Goal: Task Accomplishment & Management: Use online tool/utility

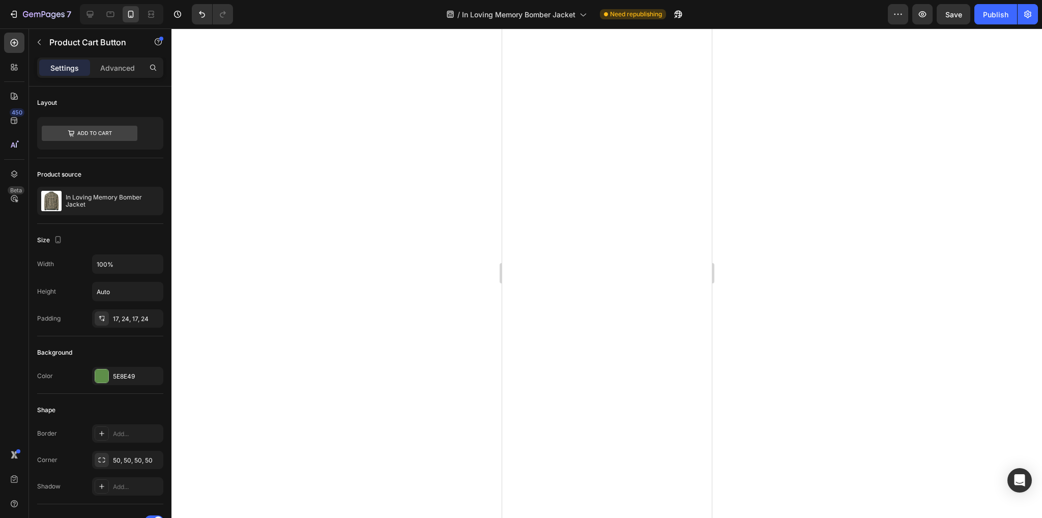
select select "L"
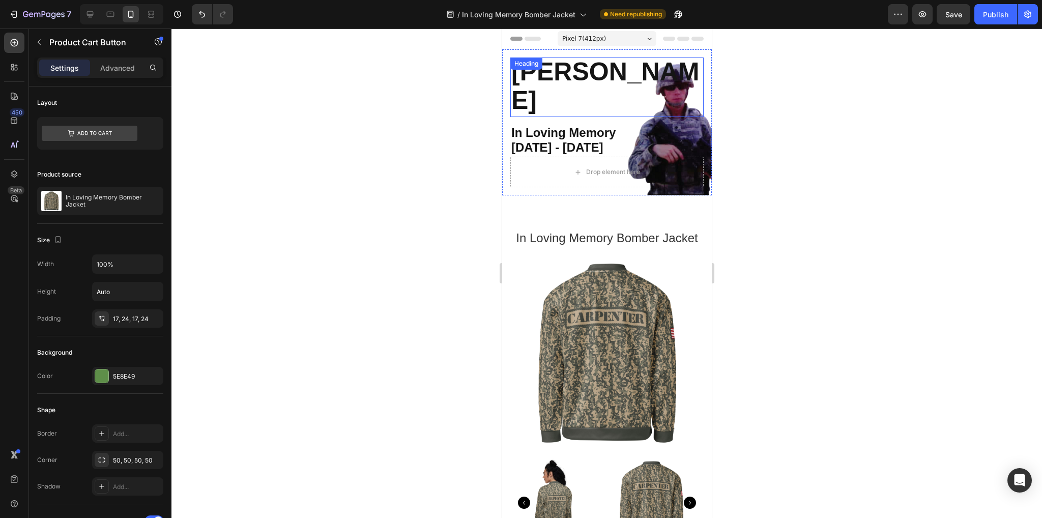
click at [587, 92] on strong "[PERSON_NAME]" at bounding box center [605, 85] width 188 height 57
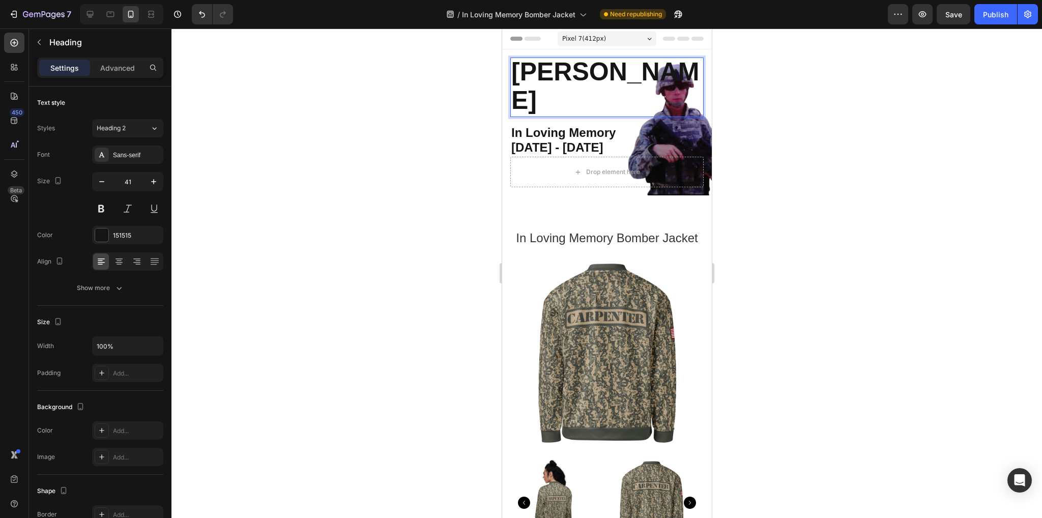
click at [598, 98] on strong "[PERSON_NAME]" at bounding box center [605, 85] width 188 height 57
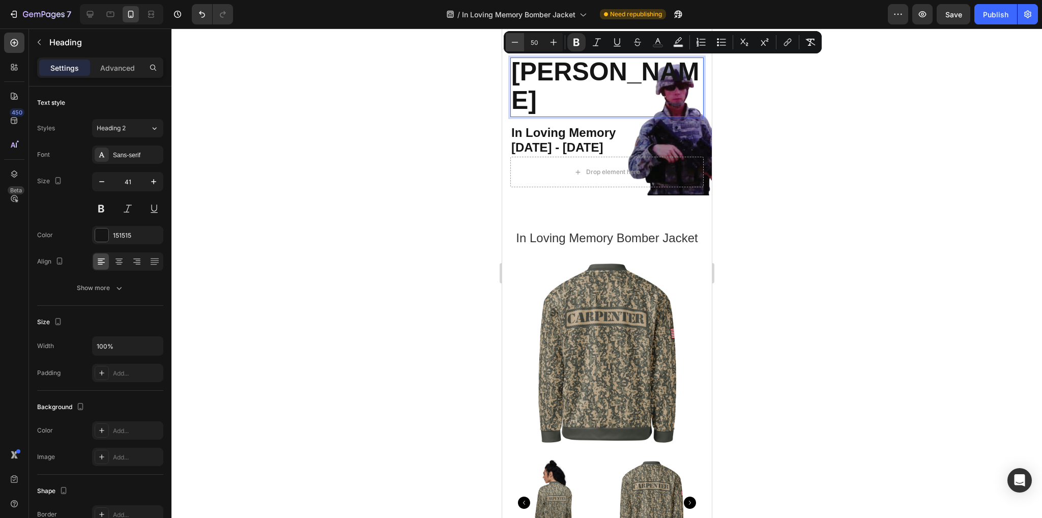
click at [513, 41] on icon "Editor contextual toolbar" at bounding box center [515, 42] width 10 height 10
type input "48"
click at [574, 140] on strong "[DATE] - [DATE]" at bounding box center [557, 147] width 92 height 14
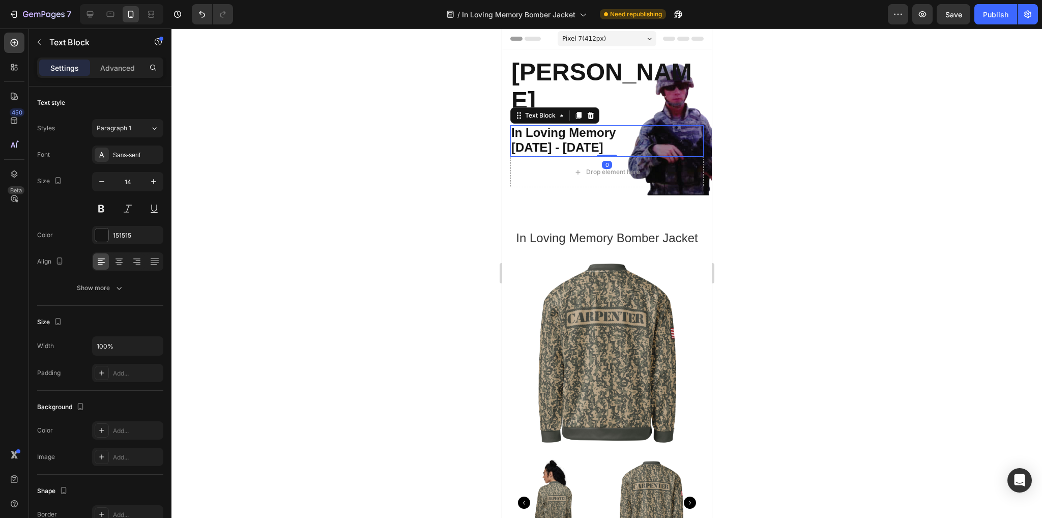
click at [574, 140] on strong "[DATE] - [DATE]" at bounding box center [557, 147] width 92 height 14
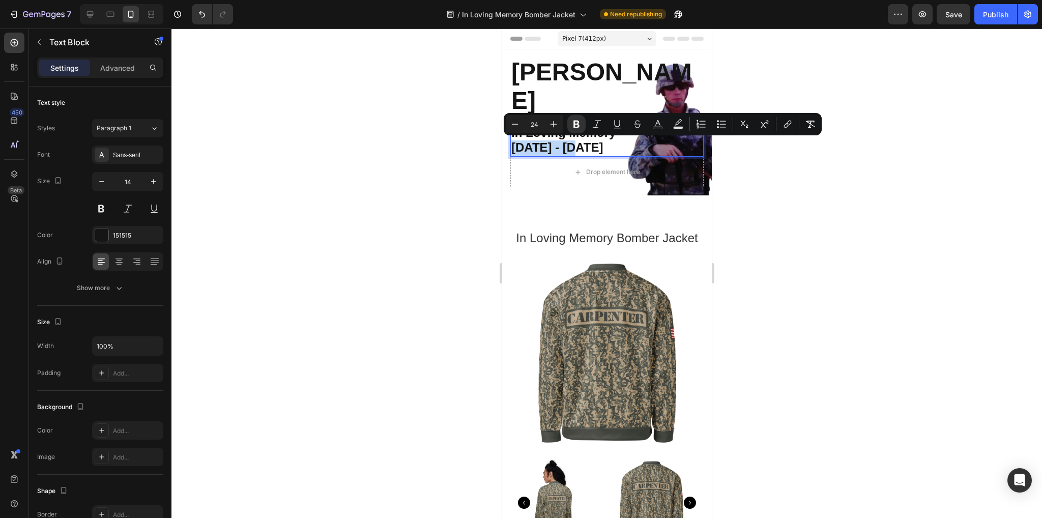
click at [568, 143] on strong "[DATE] - [DATE]" at bounding box center [557, 147] width 92 height 14
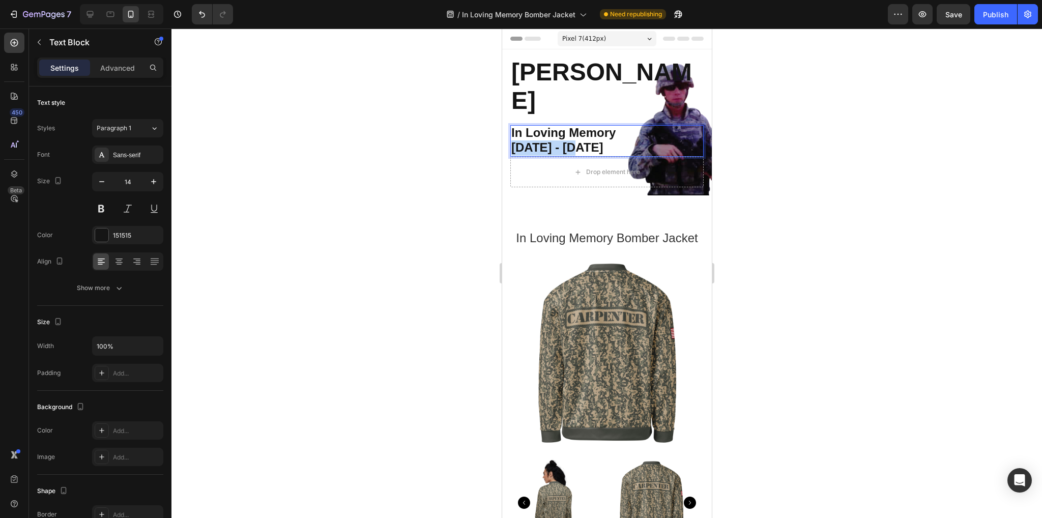
click at [568, 143] on strong "[DATE] - [DATE]" at bounding box center [557, 147] width 92 height 14
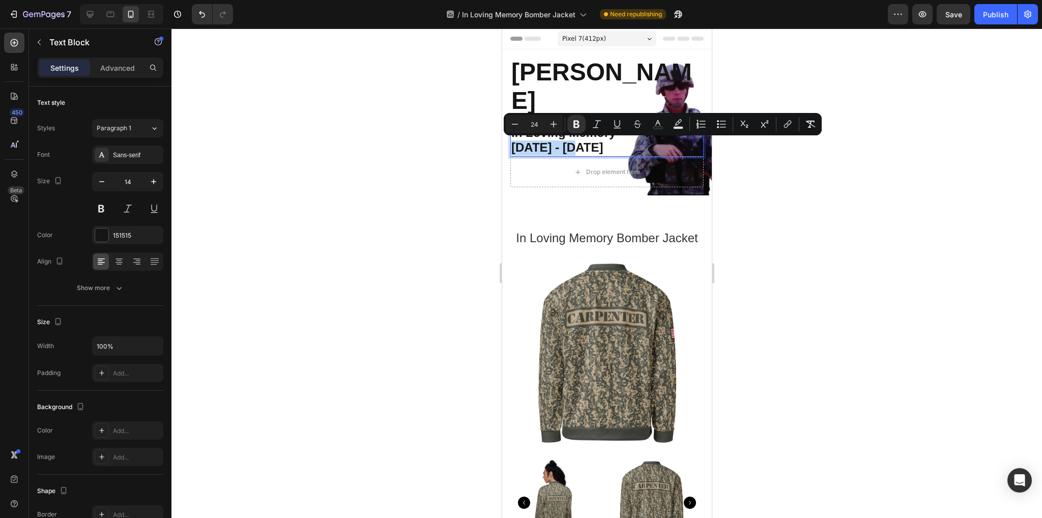
click at [568, 143] on strong "[DATE] - [DATE]" at bounding box center [557, 147] width 92 height 14
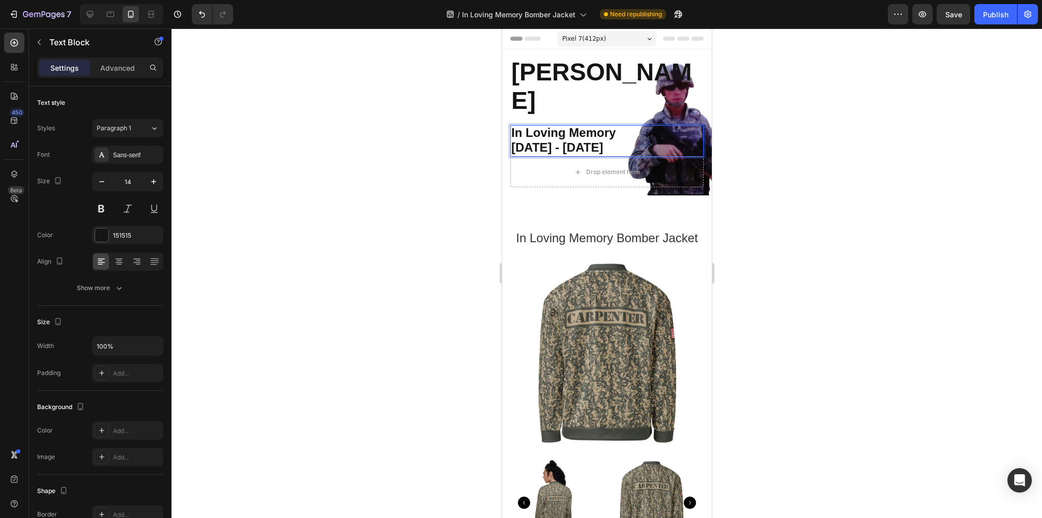
click at [570, 144] on strong "[DATE] - [DATE]" at bounding box center [557, 147] width 92 height 14
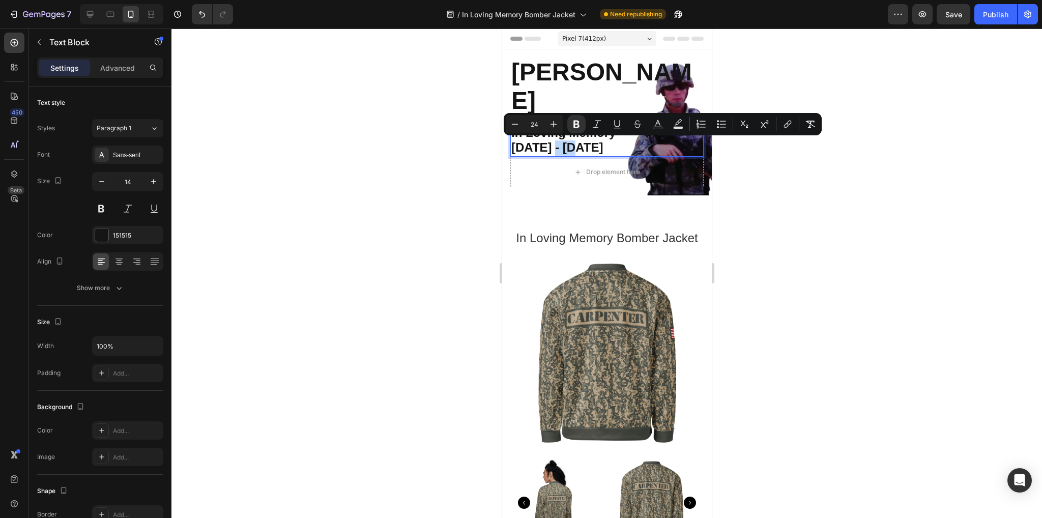
click at [570, 144] on strong "[DATE] - [DATE]" at bounding box center [557, 147] width 92 height 14
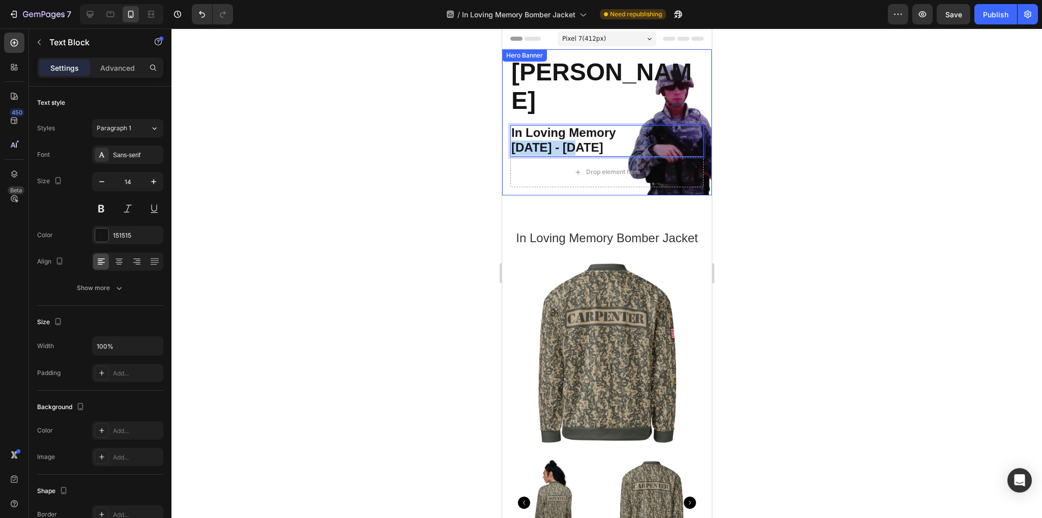
drag, startPoint x: 579, startPoint y: 145, endPoint x: 507, endPoint y: 147, distance: 72.2
click at [507, 147] on div "⁠⁠⁠⁠⁠⁠⁠ [PERSON_NAME] Heading In Loving Memory [DATE] - [DATE] Text Block 0 Dro…" at bounding box center [607, 122] width 210 height 146
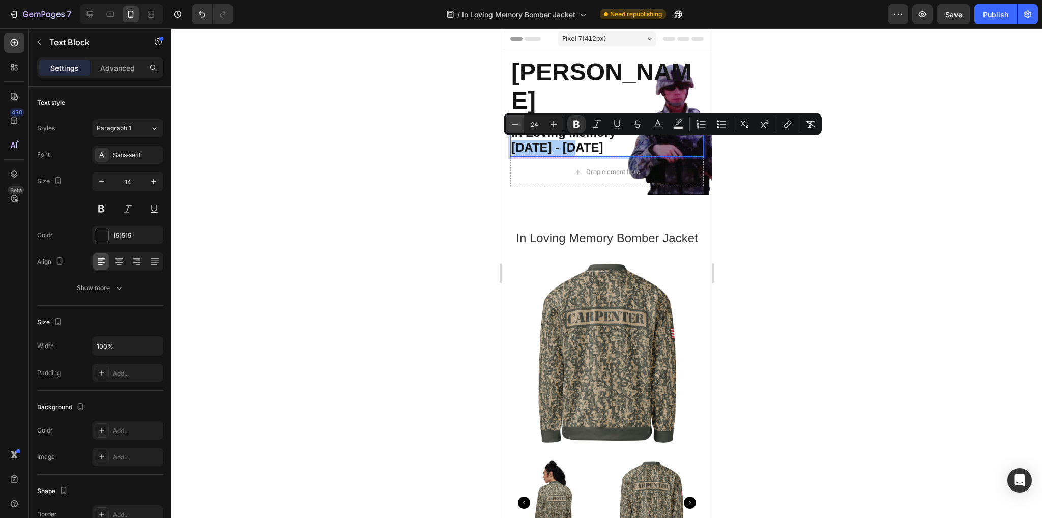
click at [518, 121] on icon "Editor contextual toolbar" at bounding box center [515, 124] width 10 height 10
type input "22"
click at [589, 145] on p "[DATE] - [DATE]" at bounding box center [606, 148] width 191 height 14
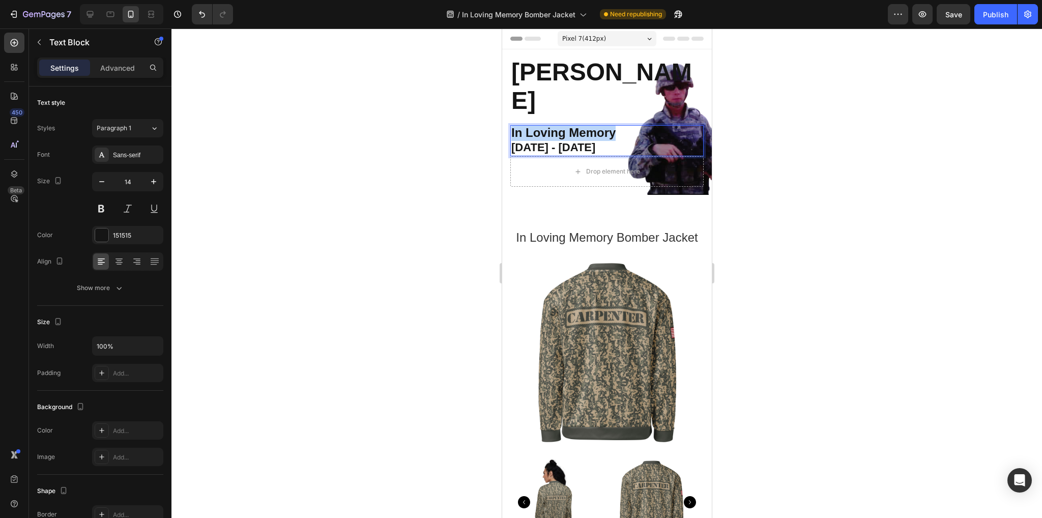
drag, startPoint x: 607, startPoint y: 131, endPoint x: 987, endPoint y: 159, distance: 381.0
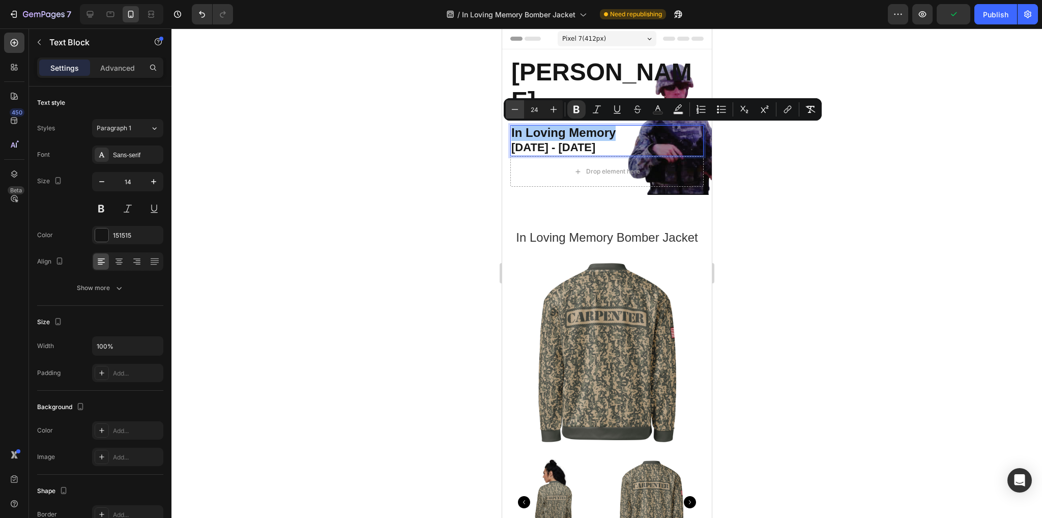
click at [518, 109] on icon "Editor contextual toolbar" at bounding box center [515, 109] width 10 height 10
type input "22"
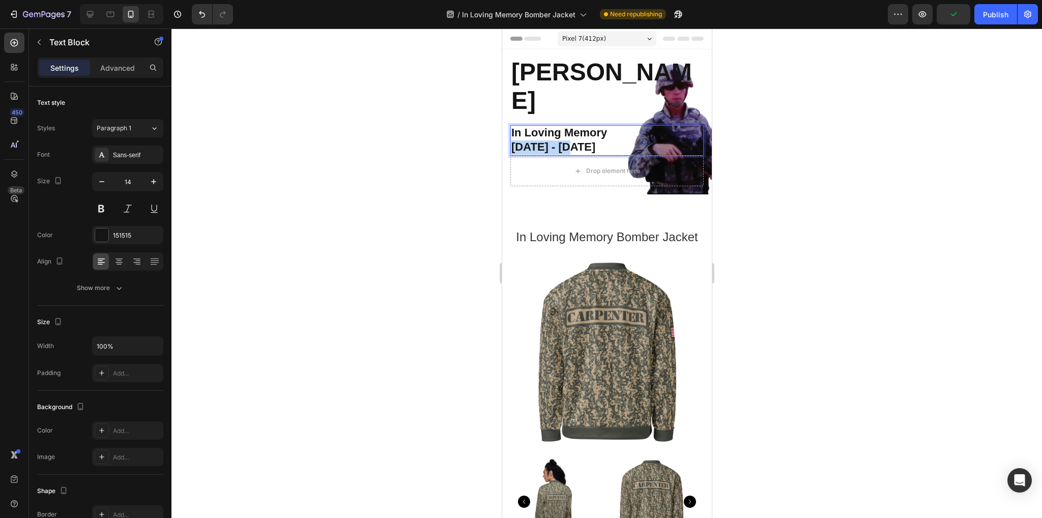
drag, startPoint x: 587, startPoint y: 145, endPoint x: 501, endPoint y: 148, distance: 86.0
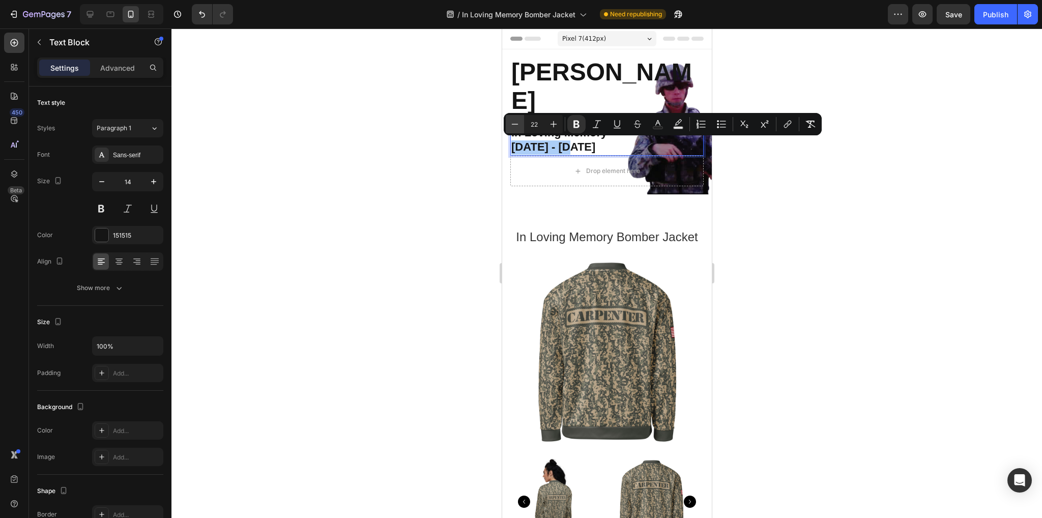
click at [517, 125] on icon "Editor contextual toolbar" at bounding box center [515, 124] width 10 height 10
type input "20"
drag, startPoint x: 0, startPoint y: 109, endPoint x: 430, endPoint y: 238, distance: 449.0
click at [429, 238] on div at bounding box center [606, 272] width 870 height 489
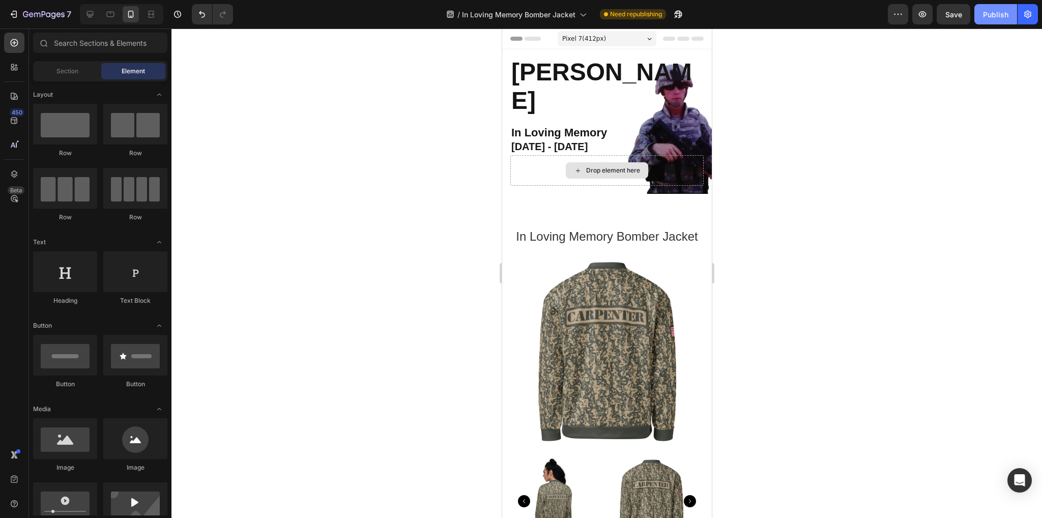
click at [989, 8] on button "Publish" at bounding box center [995, 14] width 43 height 20
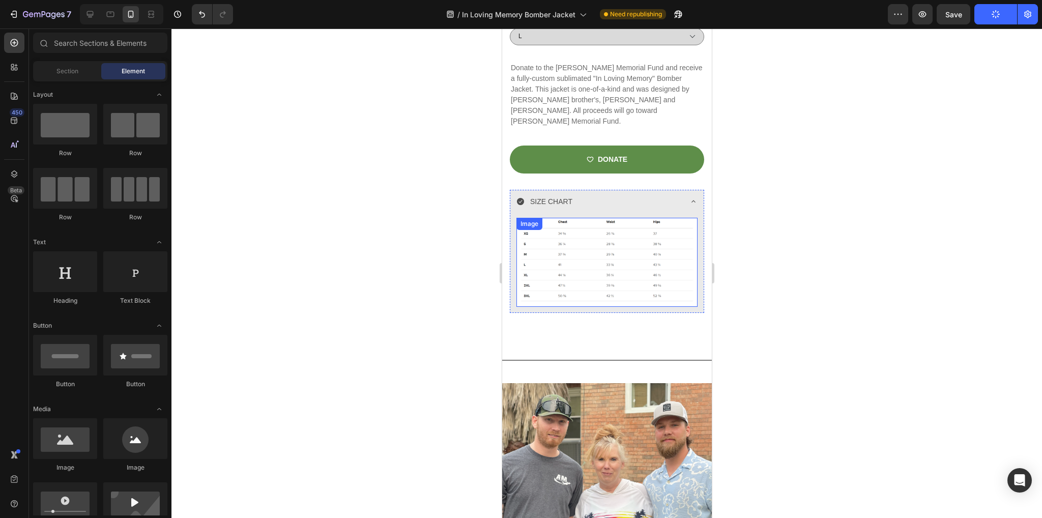
scroll to position [592, 0]
click at [582, 221] on img at bounding box center [606, 262] width 181 height 89
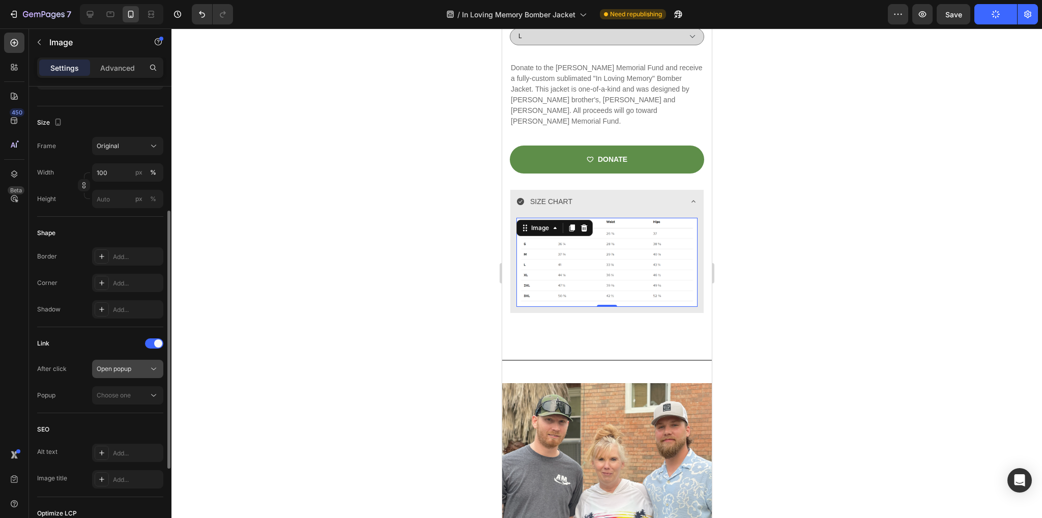
click at [129, 370] on span "Open popup" at bounding box center [114, 369] width 35 height 8
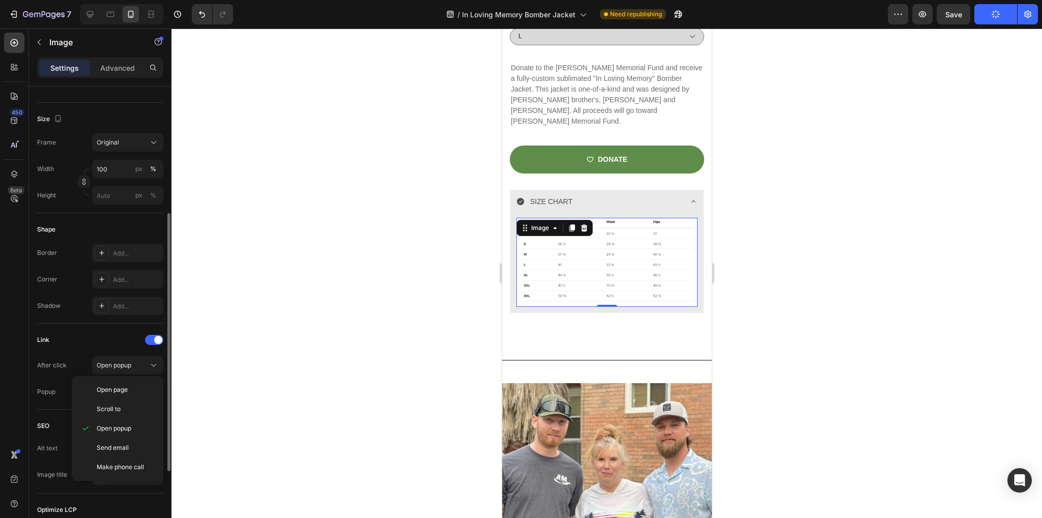
click at [92, 335] on div "Link" at bounding box center [100, 340] width 126 height 16
click at [117, 389] on span "Choose one" at bounding box center [114, 392] width 34 height 8
click at [151, 338] on div at bounding box center [154, 340] width 18 height 10
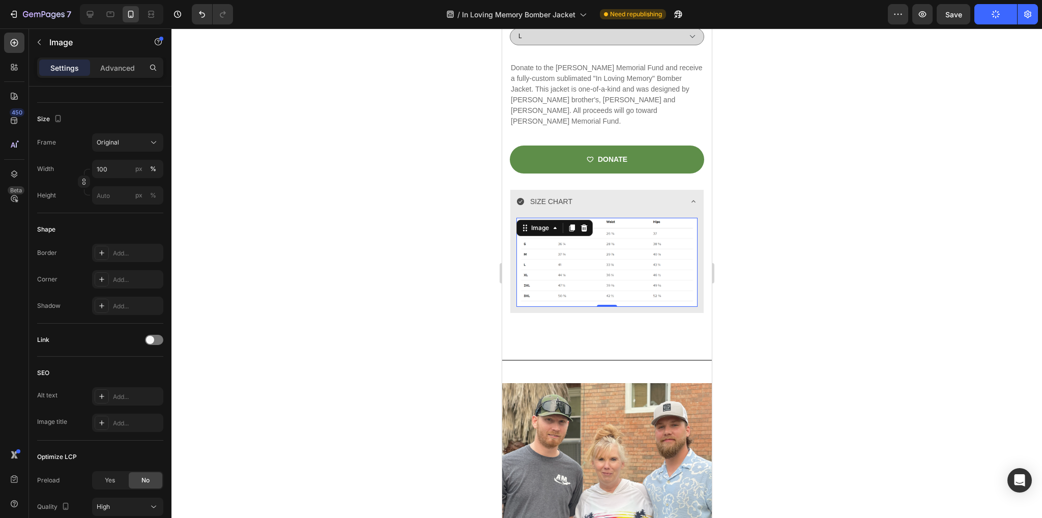
click at [592, 254] on img at bounding box center [606, 262] width 181 height 89
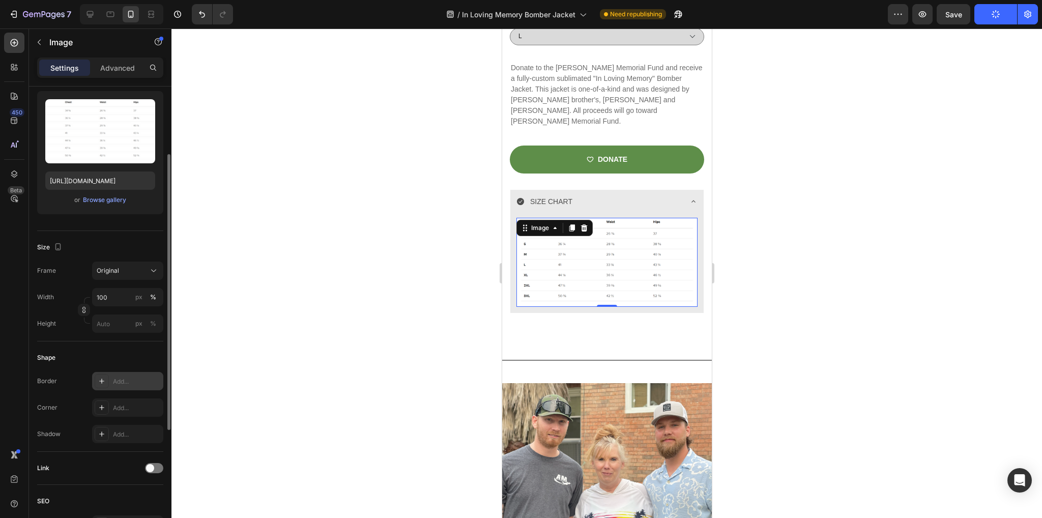
scroll to position [0, 0]
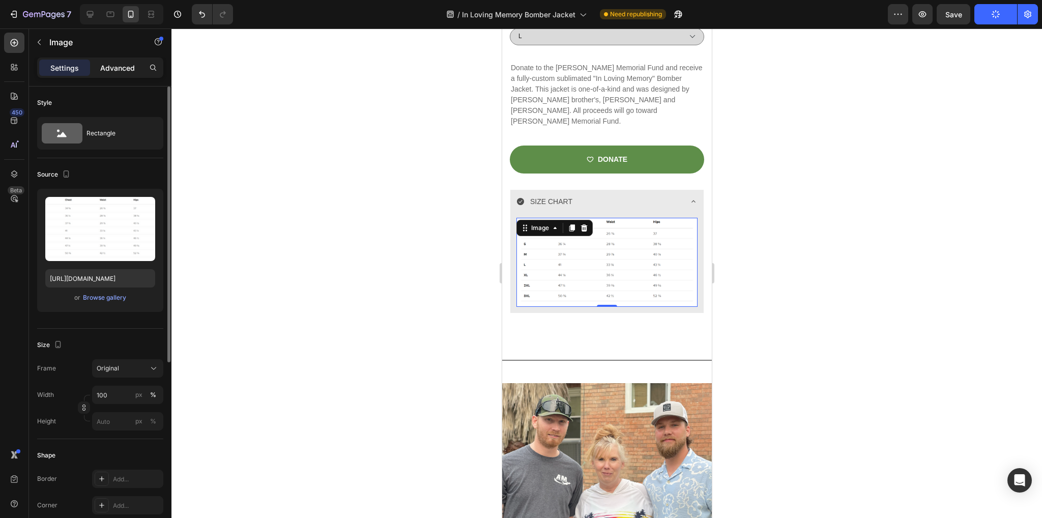
click at [116, 61] on div "Advanced" at bounding box center [117, 68] width 51 height 16
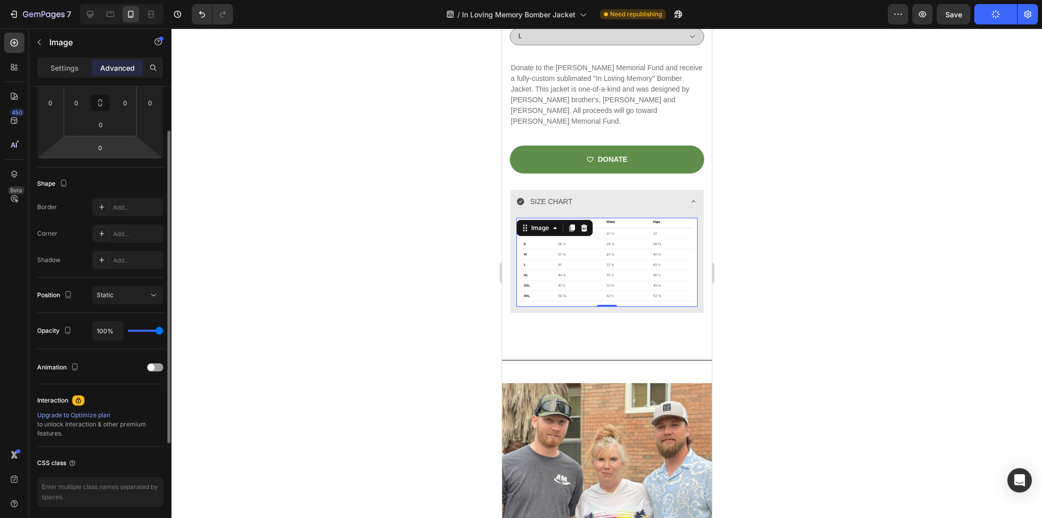
scroll to position [217, 0]
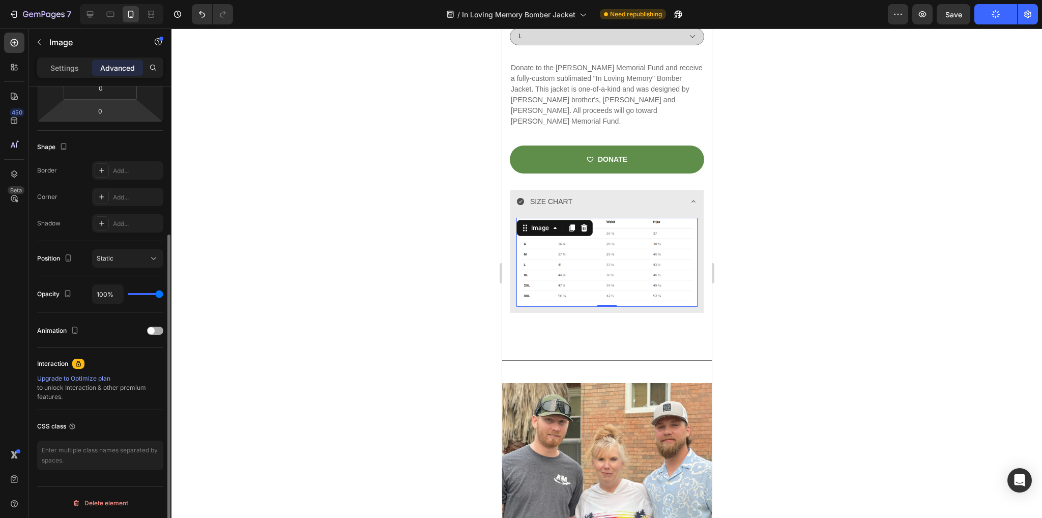
click at [156, 330] on div at bounding box center [155, 331] width 16 height 8
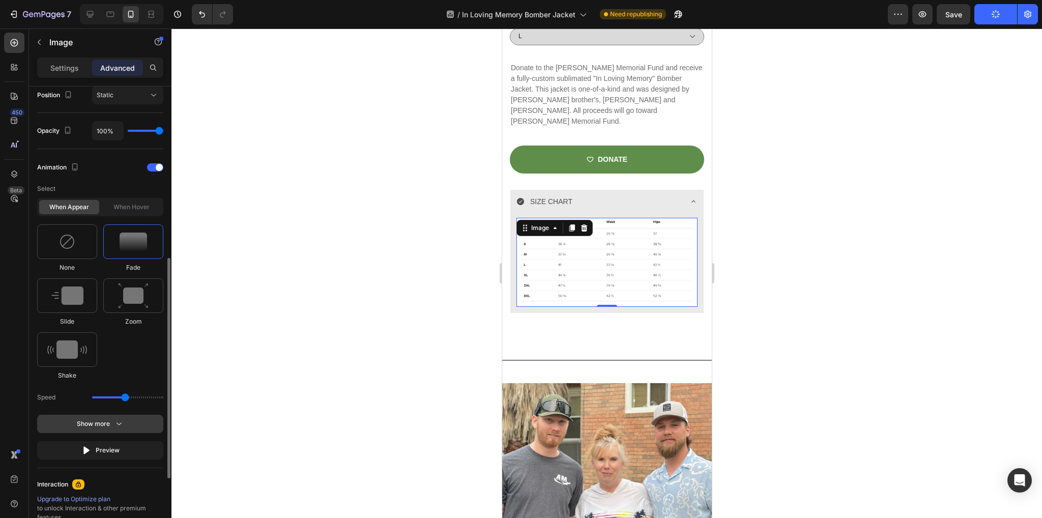
click at [118, 434] on div "Select When appear When hover None Fade Slide Zoom Shake Speed Show more Preview" at bounding box center [100, 320] width 126 height 280
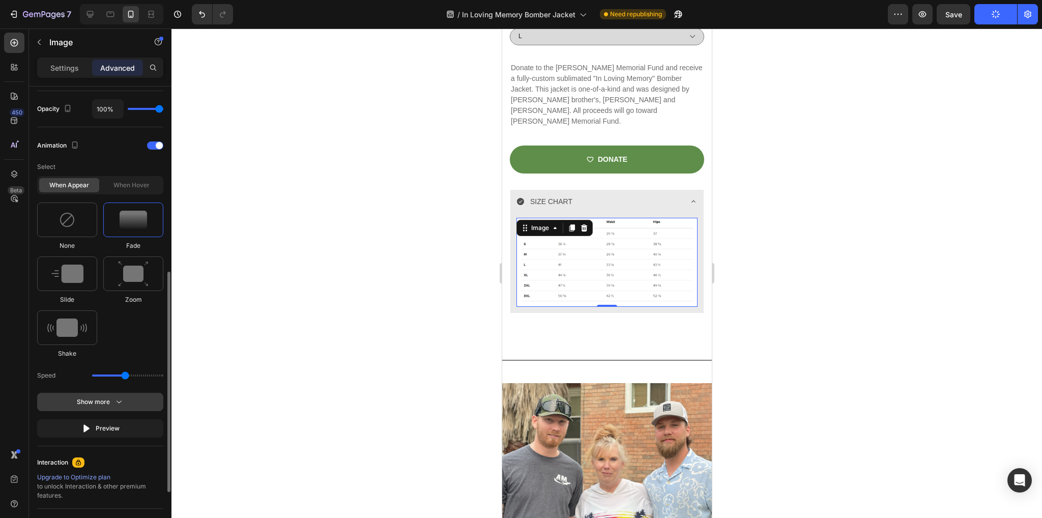
click at [134, 419] on button "Show more" at bounding box center [100, 428] width 126 height 18
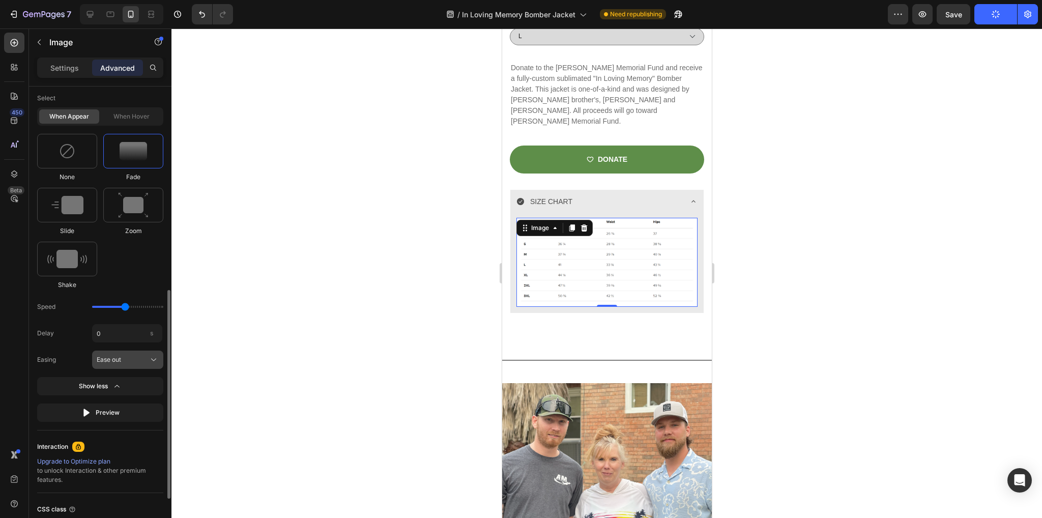
scroll to position [554, 0]
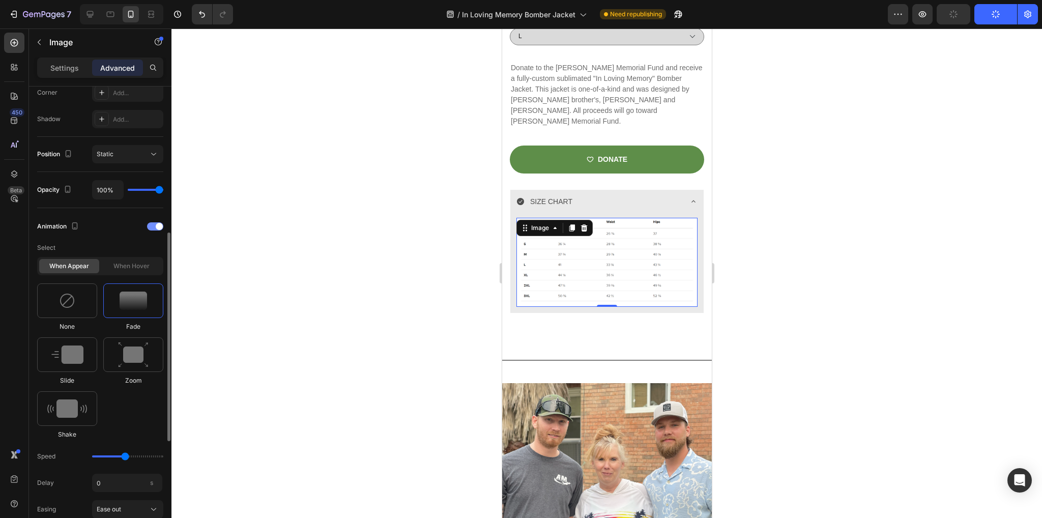
click at [150, 222] on div at bounding box center [155, 226] width 16 height 8
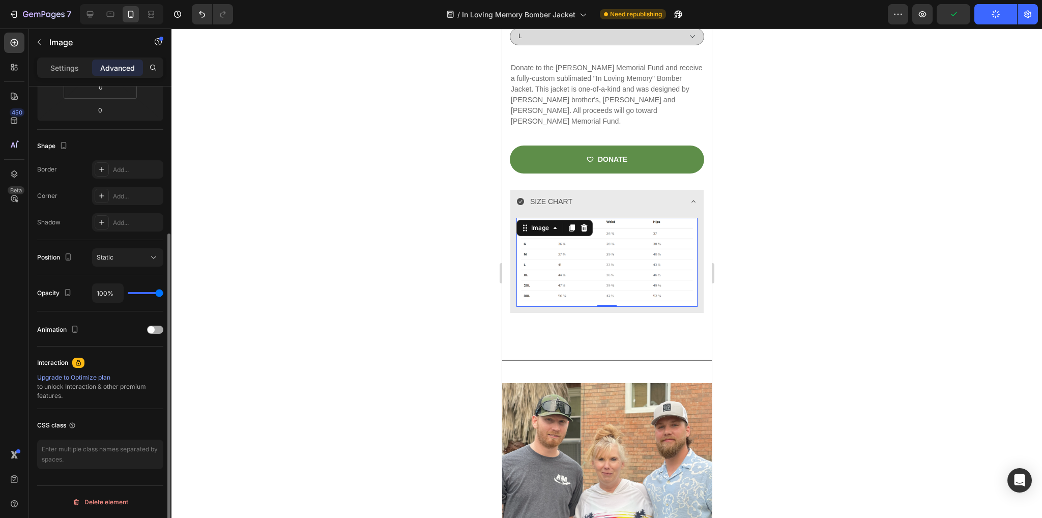
scroll to position [217, 0]
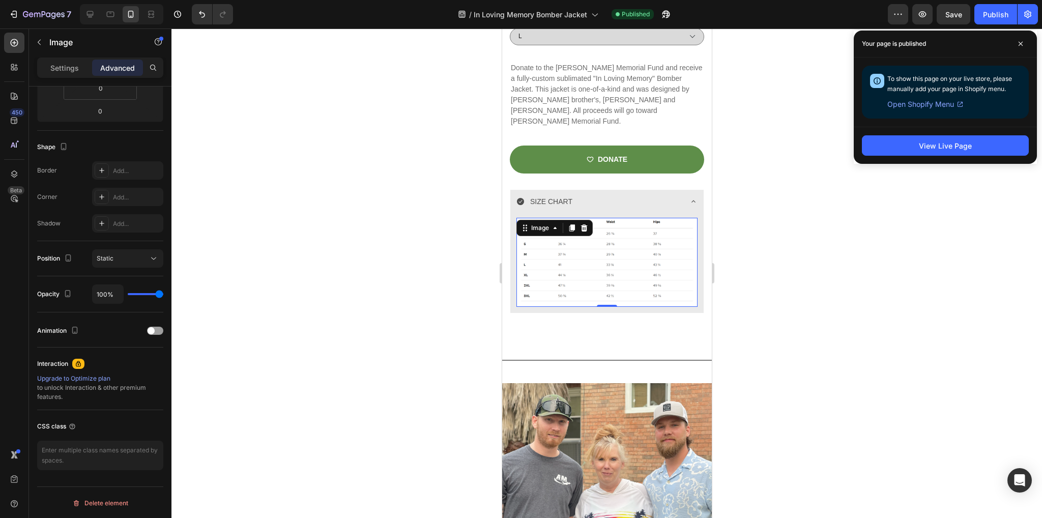
click at [61, 76] on div "Settings Advanced" at bounding box center [100, 67] width 126 height 20
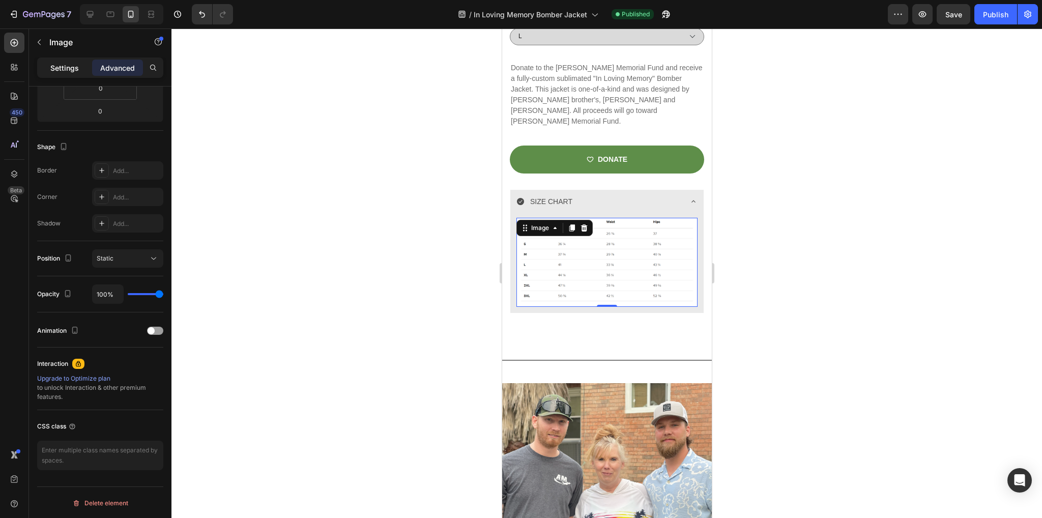
click at [61, 72] on div "Settings" at bounding box center [64, 68] width 51 height 16
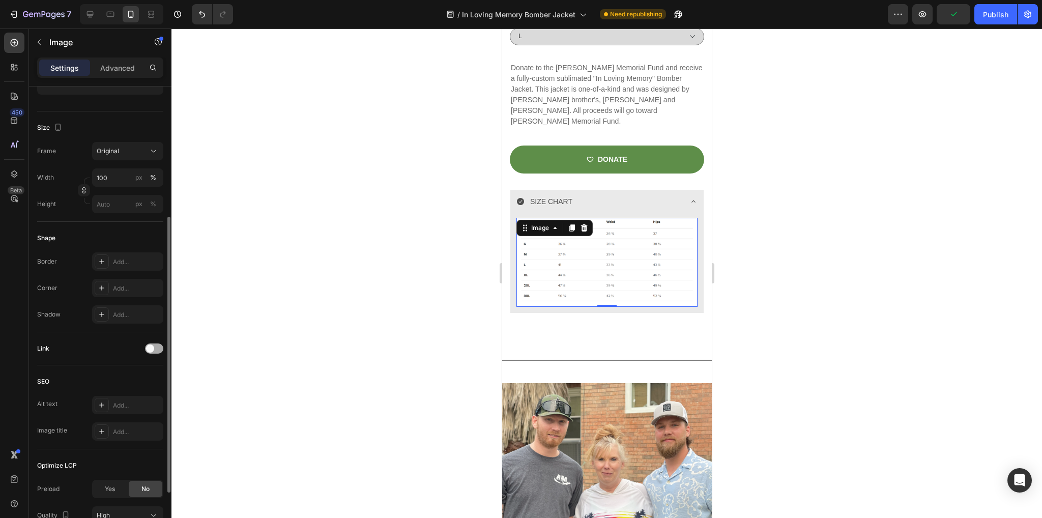
click at [156, 346] on div at bounding box center [154, 348] width 18 height 10
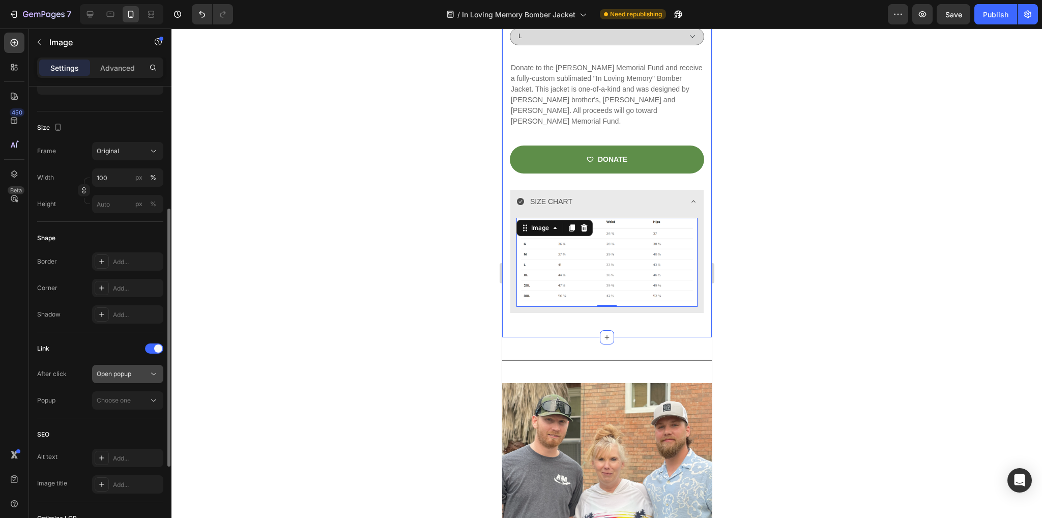
click at [122, 376] on span "Open popup" at bounding box center [114, 374] width 35 height 8
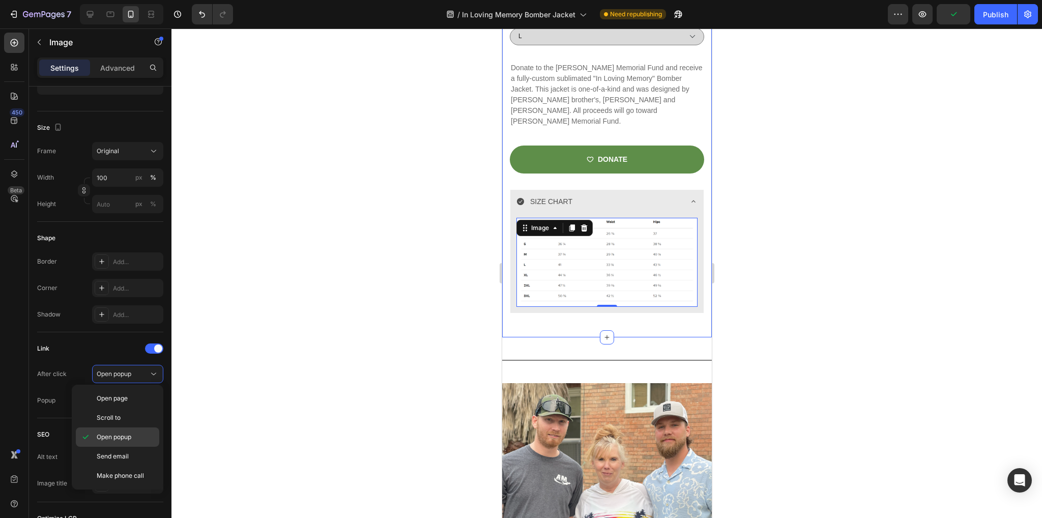
click at [109, 435] on span "Open popup" at bounding box center [114, 436] width 35 height 9
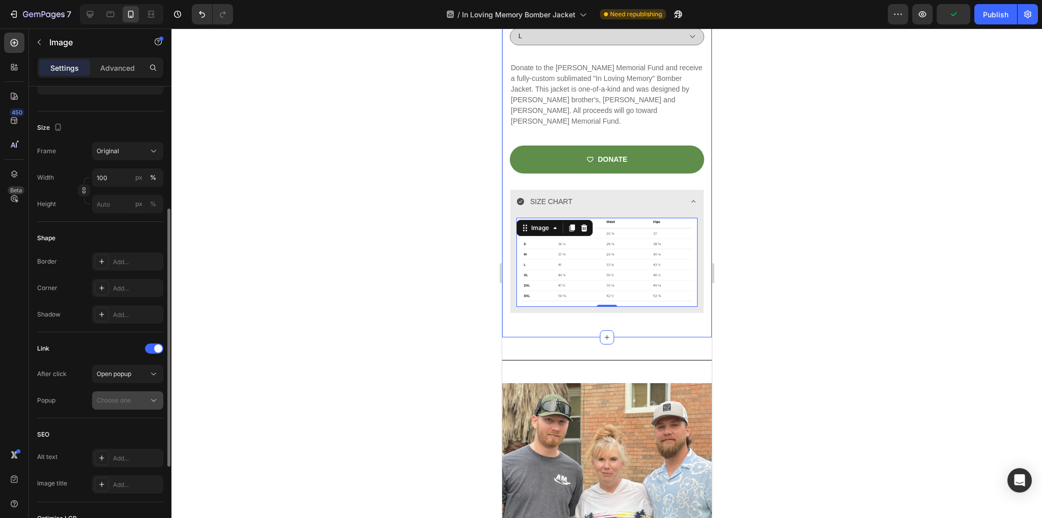
click at [140, 401] on div "Choose one" at bounding box center [123, 400] width 52 height 9
click at [124, 446] on div "Create a popup" at bounding box center [117, 448] width 44 height 9
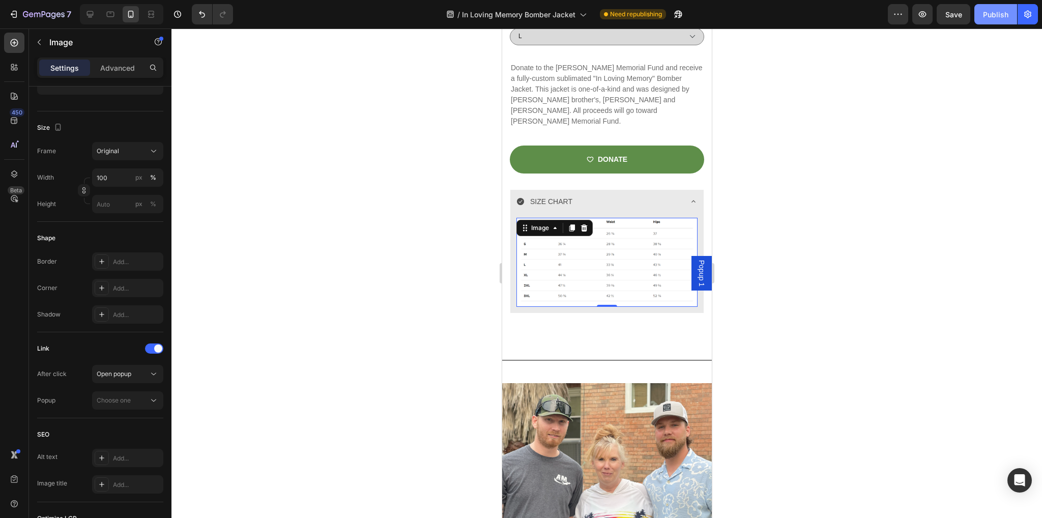
click at [1001, 6] on button "Publish" at bounding box center [995, 14] width 43 height 20
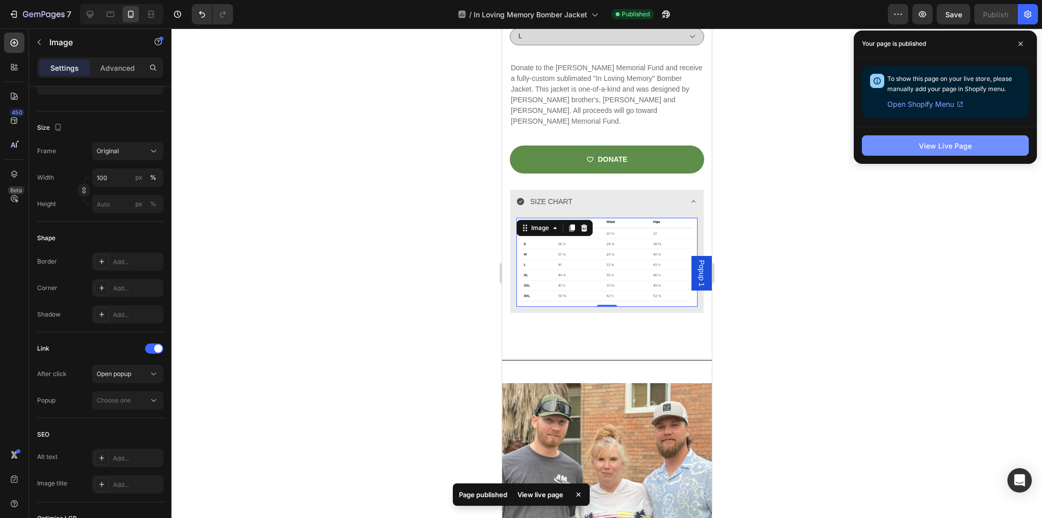
click at [972, 147] on button "View Live Page" at bounding box center [945, 145] width 167 height 20
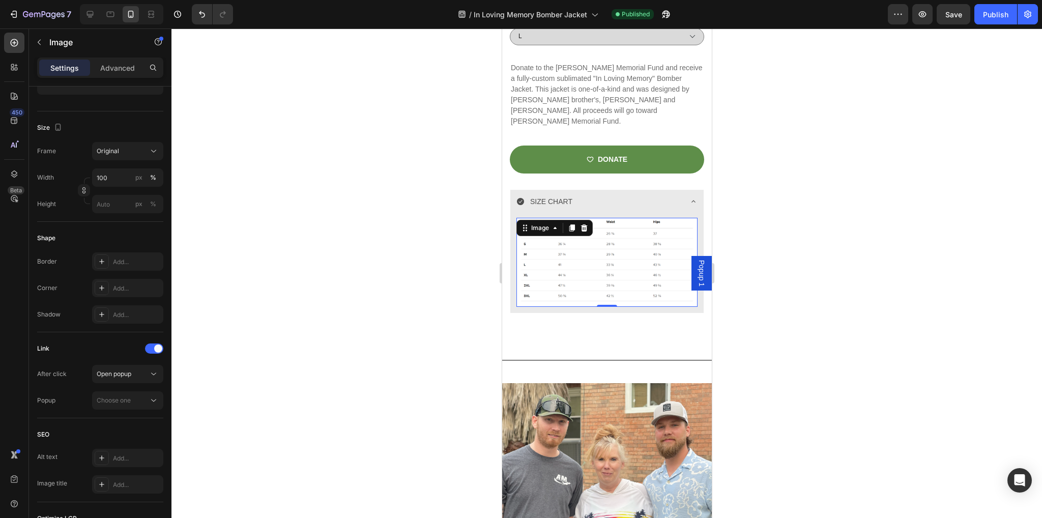
click at [627, 236] on img at bounding box center [606, 262] width 181 height 89
click at [142, 396] on div "Choose one" at bounding box center [123, 400] width 52 height 9
click at [0, 0] on div "Popup 1" at bounding box center [0, 0] width 0 height 0
click at [997, 13] on div "Publish" at bounding box center [995, 14] width 25 height 11
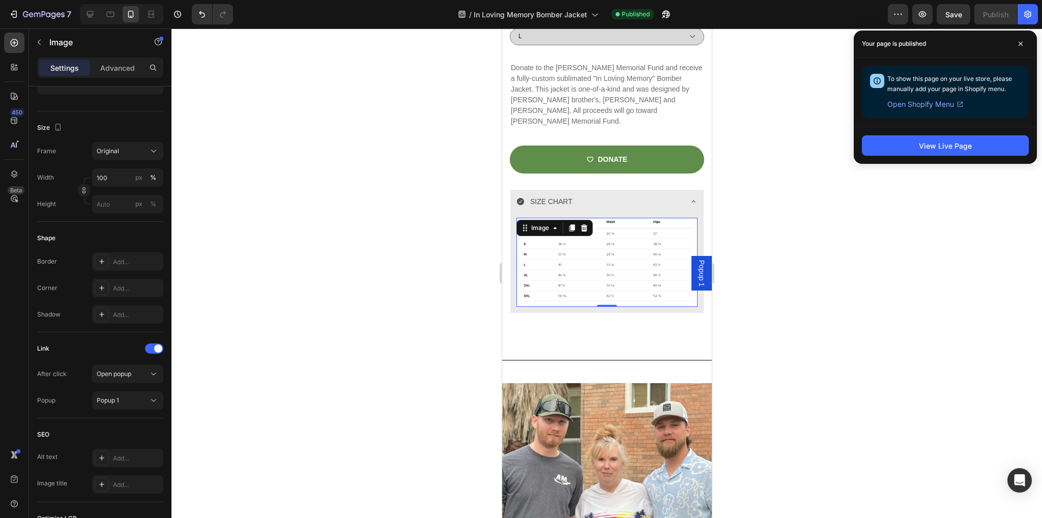
click at [940, 155] on div "View Live Page" at bounding box center [945, 145] width 183 height 37
click at [937, 141] on div "View Live Page" at bounding box center [945, 145] width 53 height 11
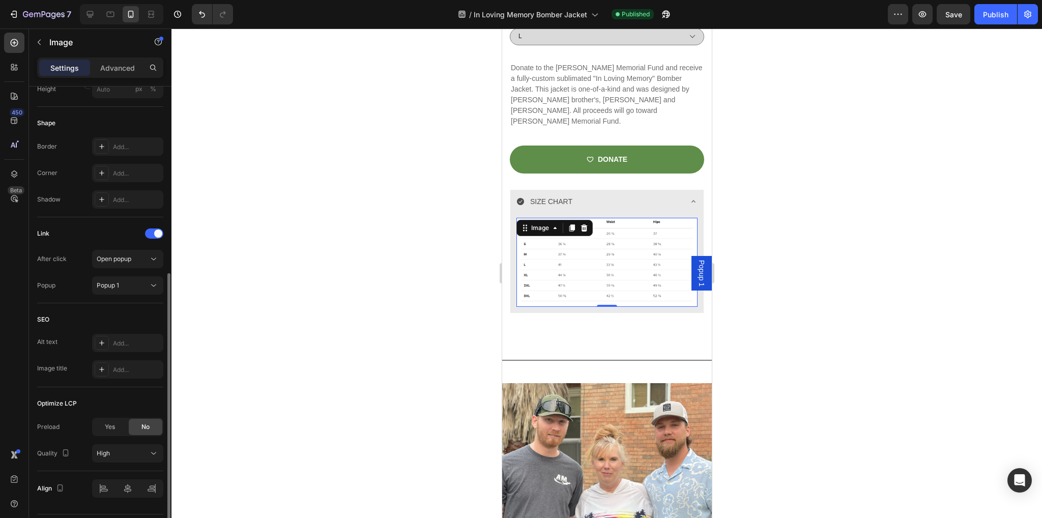
scroll to position [333, 0]
click at [691, 275] on div "Popup 1" at bounding box center [701, 273] width 20 height 35
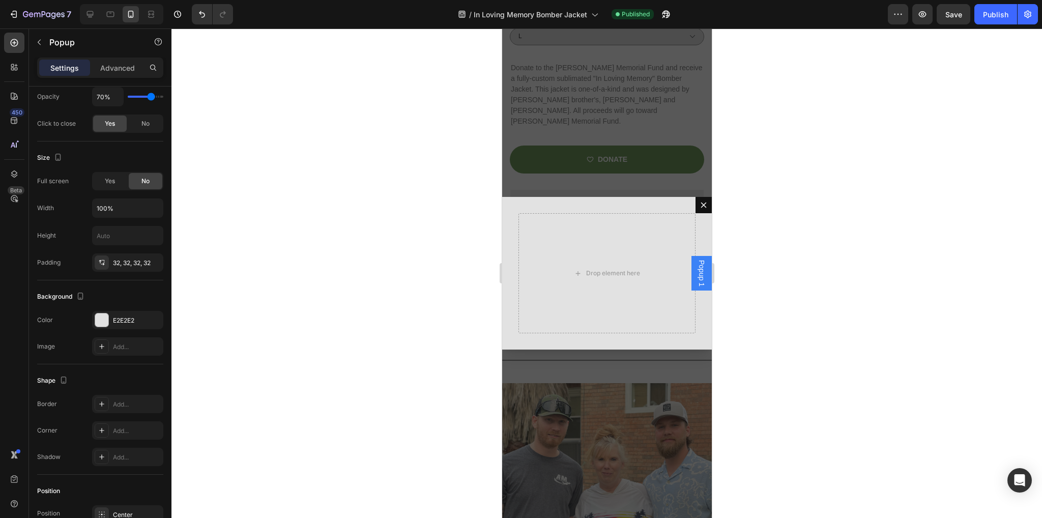
scroll to position [0, 0]
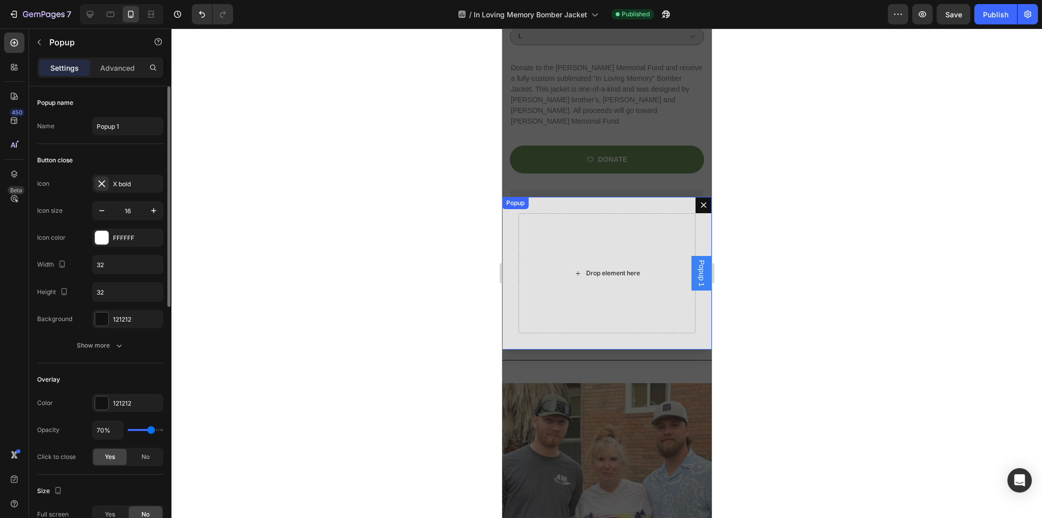
click at [587, 273] on div "Drop element here" at bounding box center [613, 273] width 54 height 8
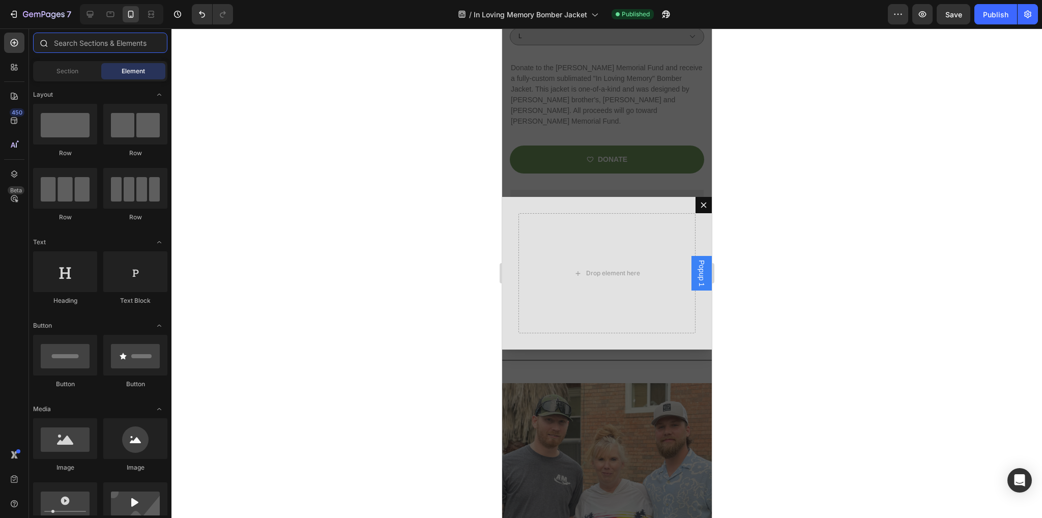
click at [71, 46] on input "text" at bounding box center [100, 43] width 134 height 20
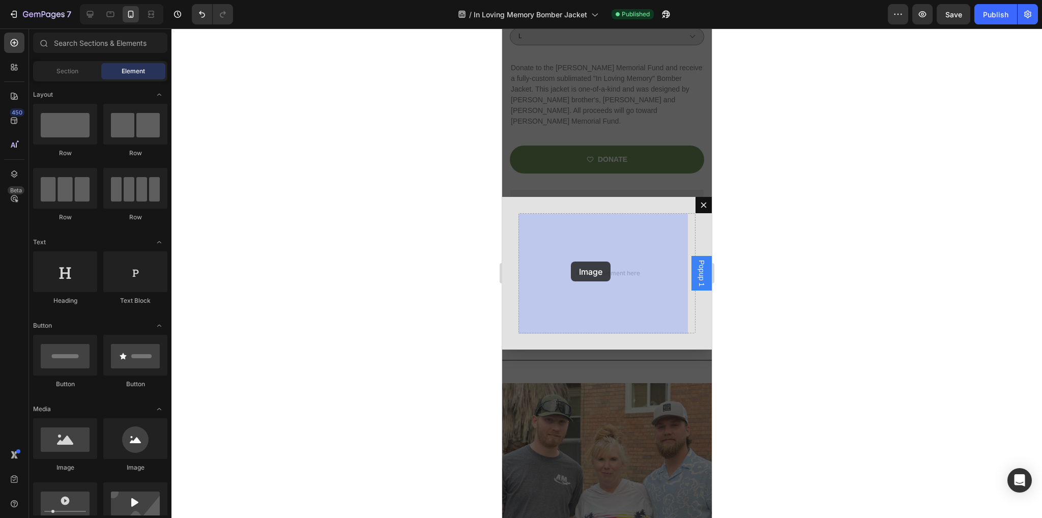
drag, startPoint x: 565, startPoint y: 246, endPoint x: 570, endPoint y: 261, distance: 16.3
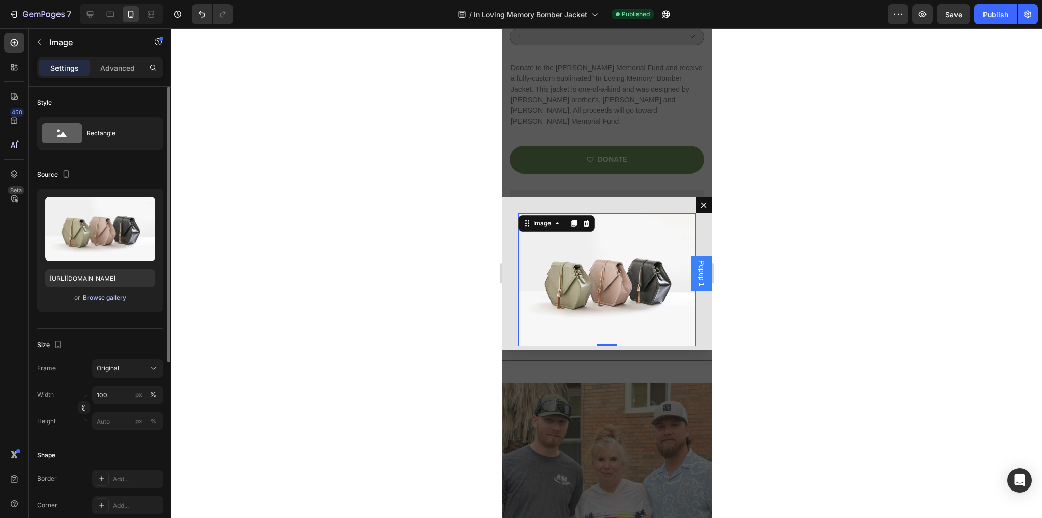
click at [92, 296] on div "Browse gallery" at bounding box center [104, 297] width 43 height 9
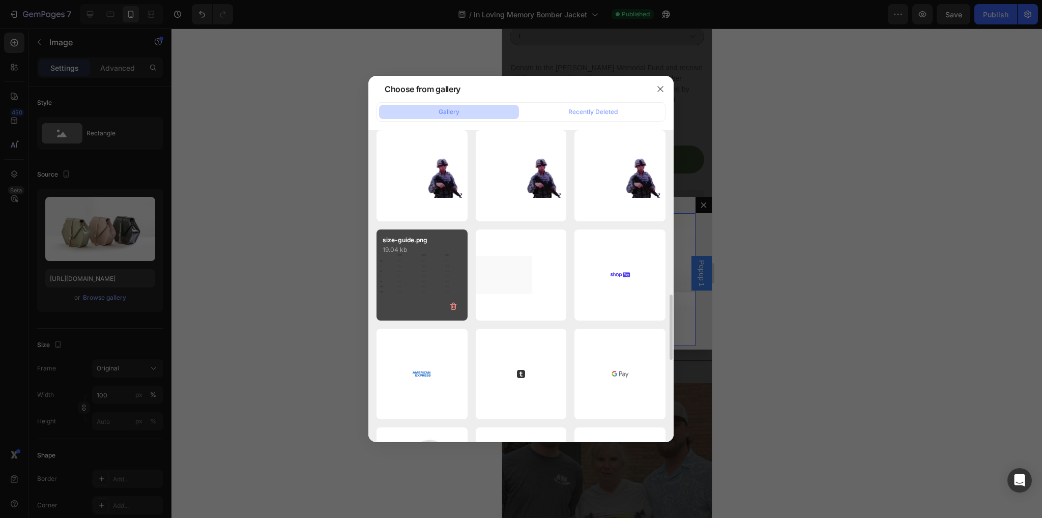
click at [399, 285] on div "size-guide.png 19.04 kb" at bounding box center [421, 274] width 91 height 91
type input "[URL][DOMAIN_NAME]"
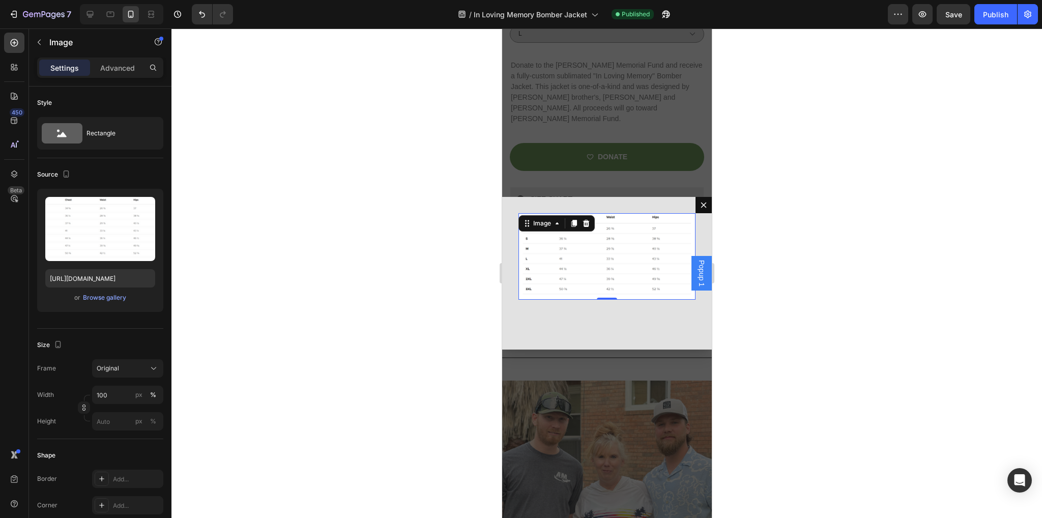
scroll to position [596, 0]
click at [582, 271] on img "Dialog body" at bounding box center [606, 256] width 177 height 86
click at [997, 16] on div "Publish" at bounding box center [995, 14] width 25 height 11
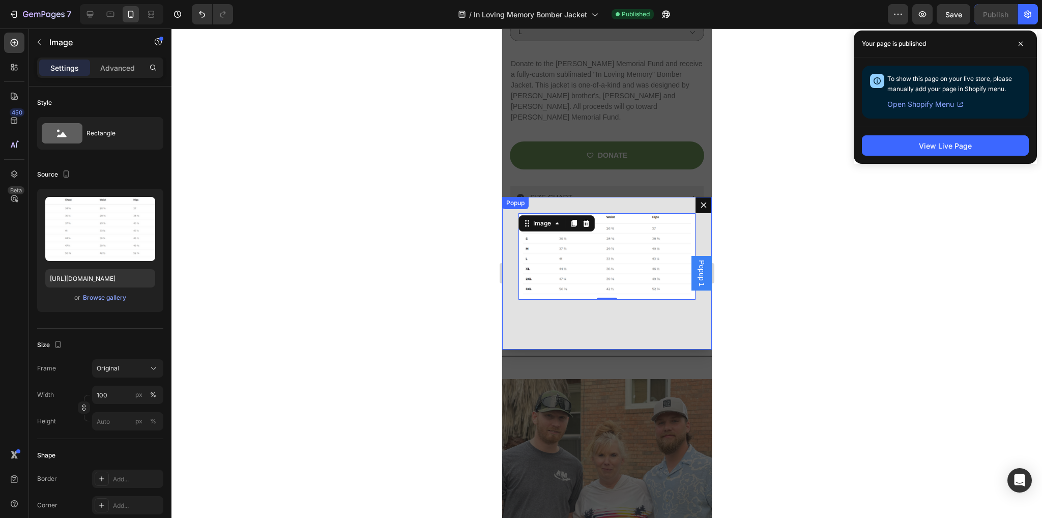
drag, startPoint x: 697, startPoint y: 207, endPoint x: 705, endPoint y: 212, distance: 9.2
click at [700, 207] on icon "Dialog content" at bounding box center [703, 205] width 6 height 6
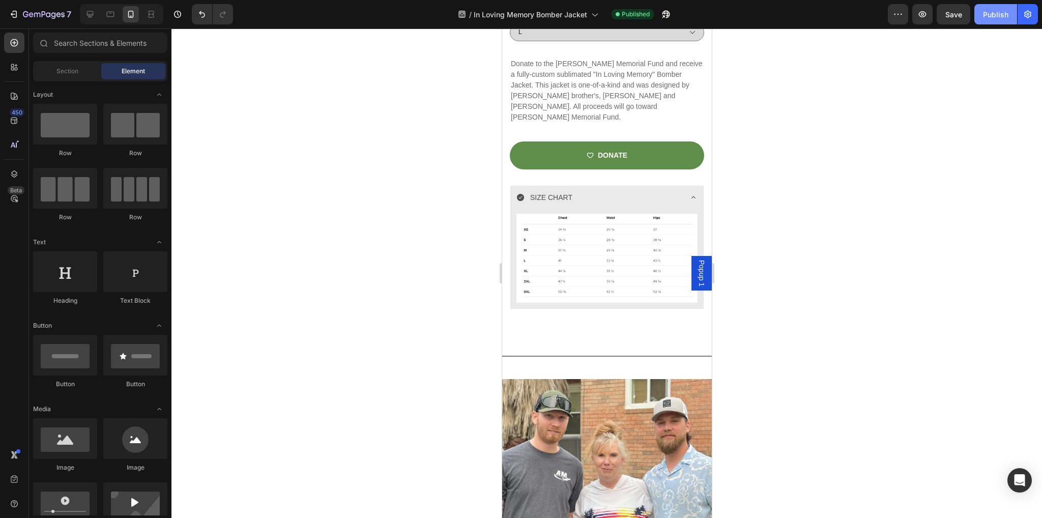
click at [999, 15] on div "Publish" at bounding box center [995, 14] width 25 height 11
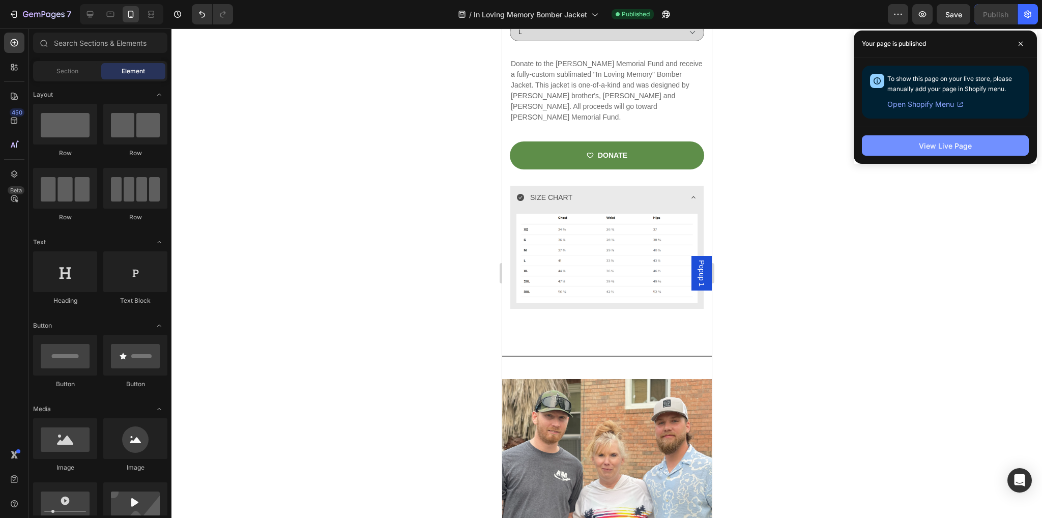
click at [962, 145] on div "View Live Page" at bounding box center [945, 145] width 53 height 11
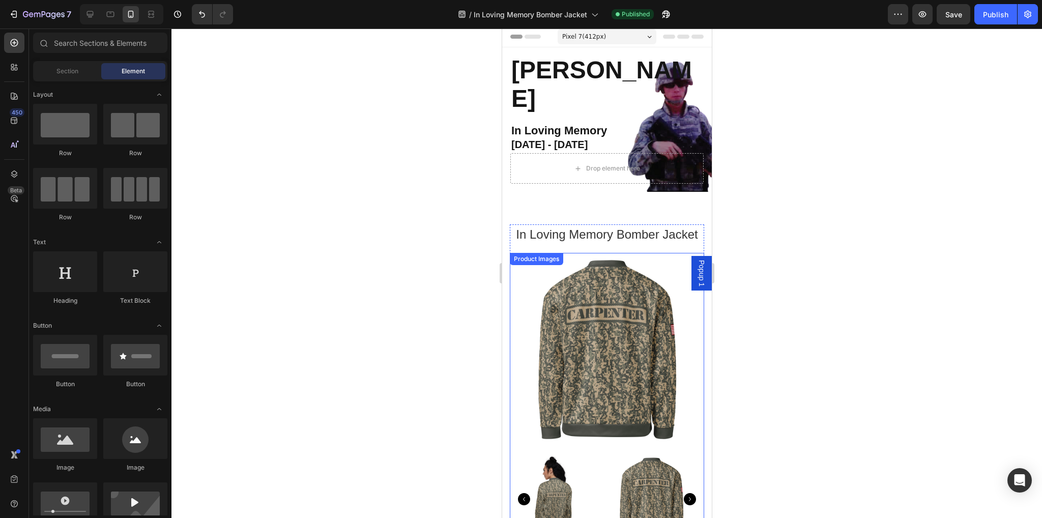
scroll to position [0, 0]
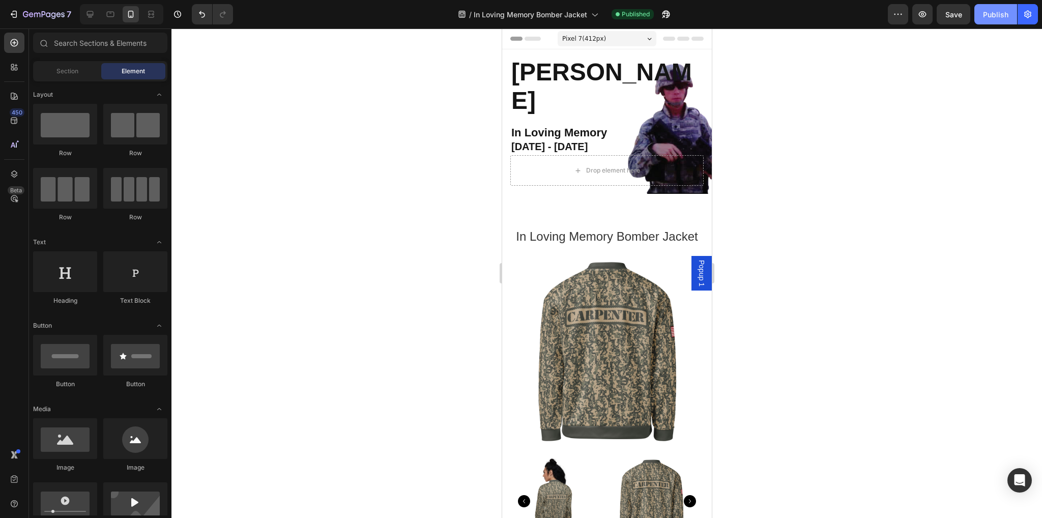
click at [994, 16] on div "Publish" at bounding box center [995, 14] width 25 height 11
drag, startPoint x: 93, startPoint y: 11, endPoint x: 319, endPoint y: 158, distance: 269.5
click at [99, 17] on div "Desktop" at bounding box center [121, 14] width 83 height 20
